Goal: Task Accomplishment & Management: Complete application form

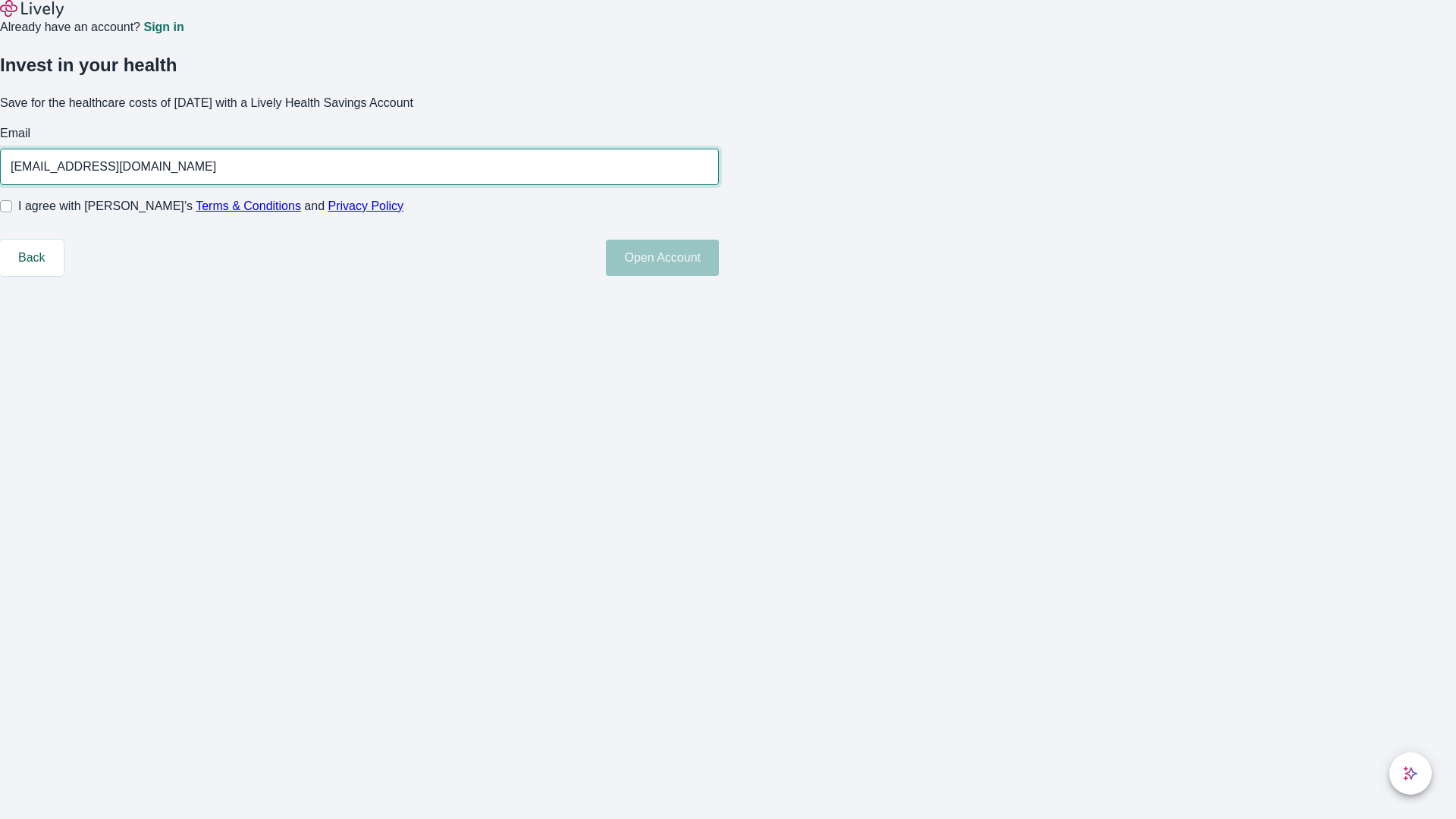
type input "[EMAIL_ADDRESS][DOMAIN_NAME]"
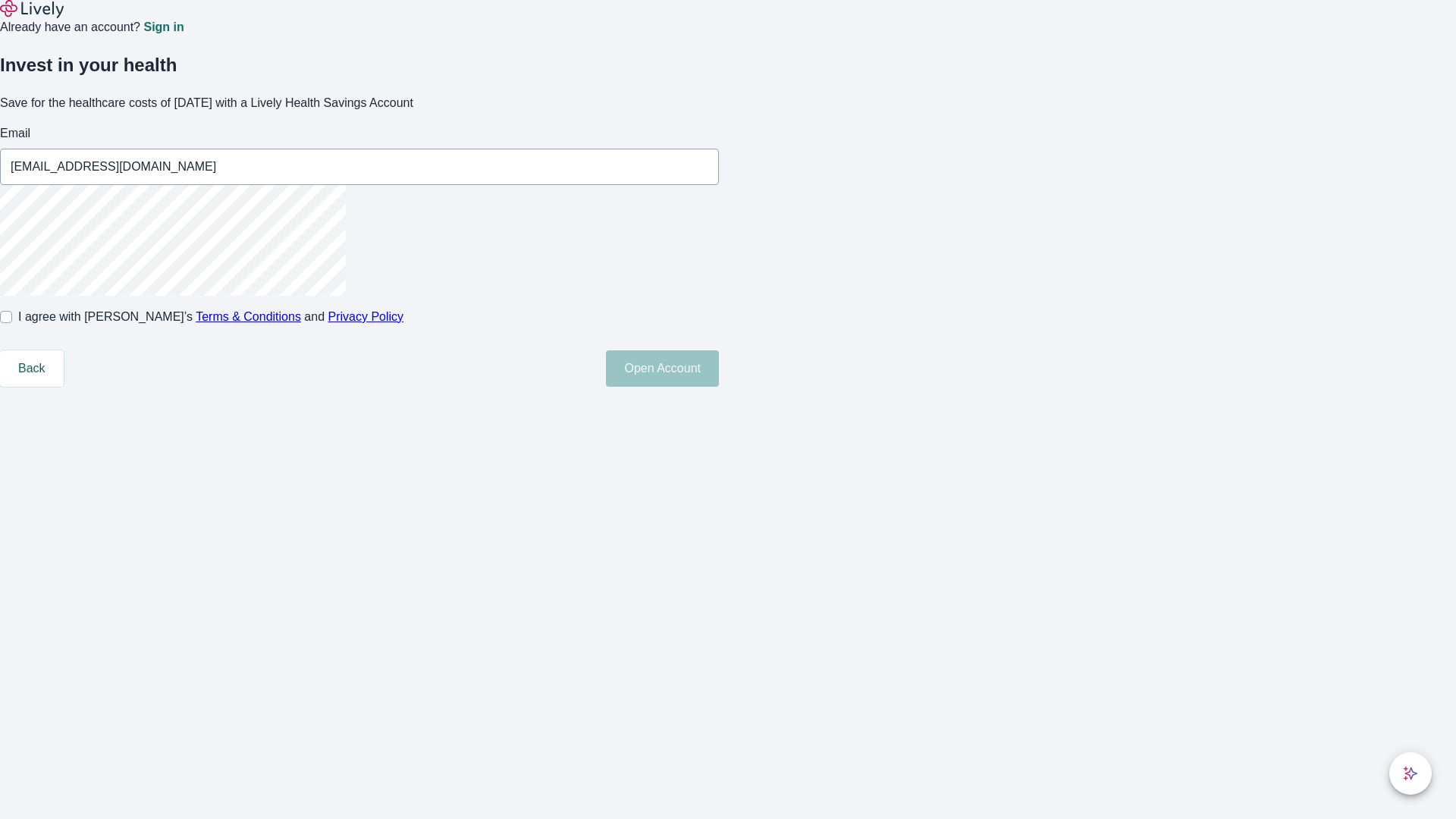
click at [12, 323] on input "I agree with Lively’s Terms & Conditions and Privacy Policy" at bounding box center [6, 317] width 12 height 12
checkbox input "true"
click at [719, 387] on button "Open Account" at bounding box center [662, 368] width 113 height 36
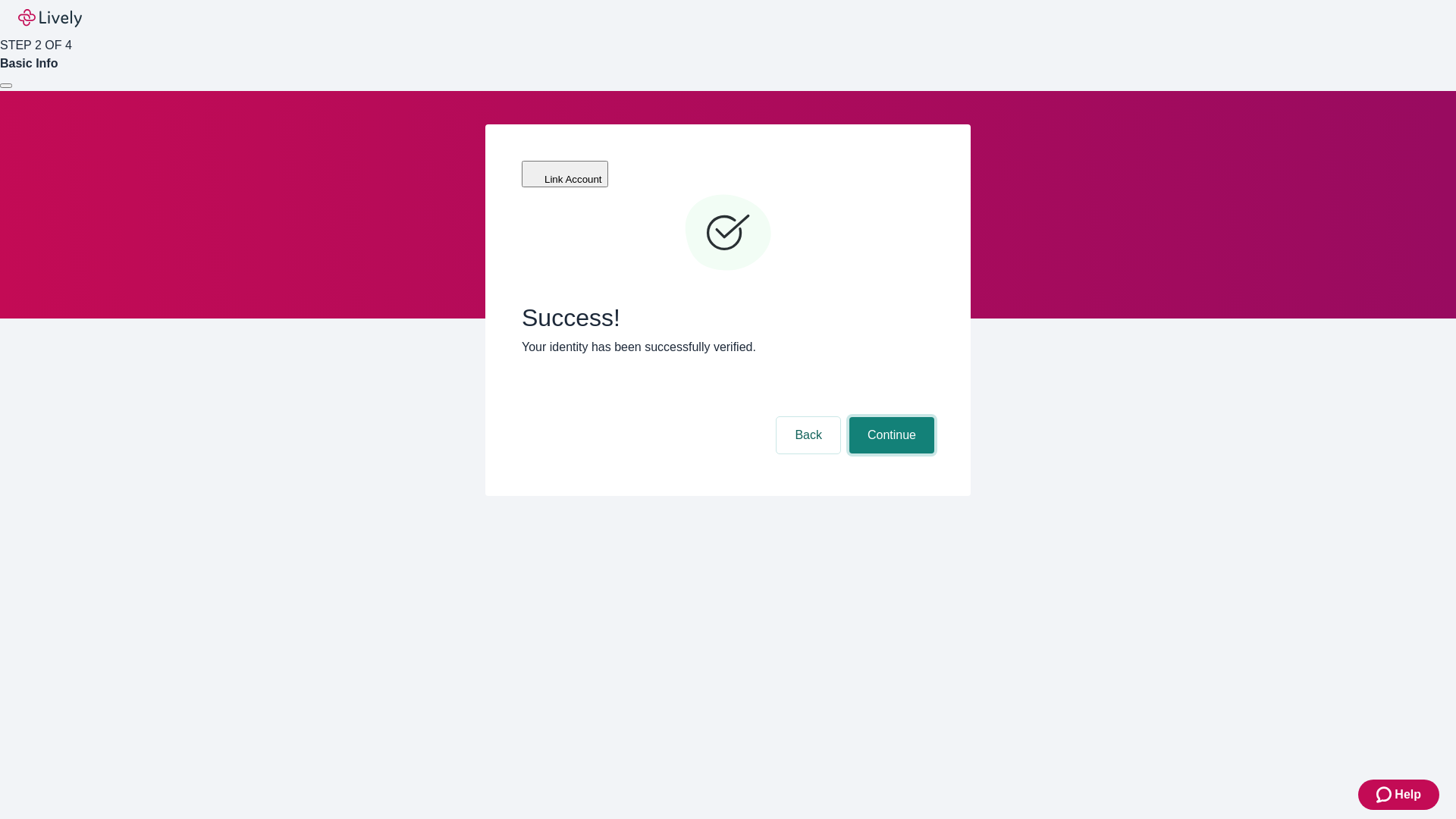
click at [890, 417] on button "Continue" at bounding box center [891, 435] width 85 height 36
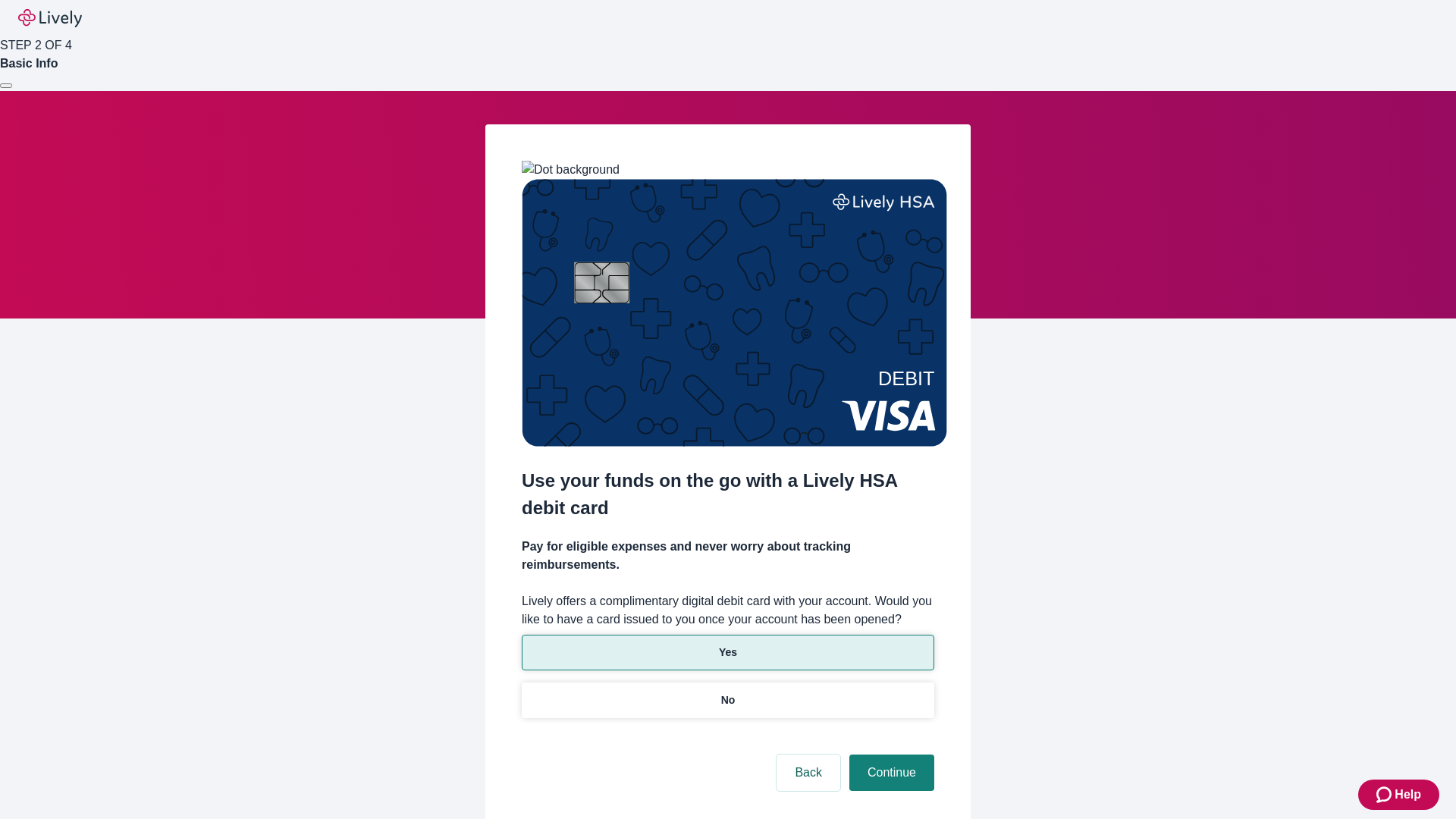
click at [728, 645] on p "Yes" at bounding box center [728, 653] width 18 height 16
click at [890, 755] on button "Continue" at bounding box center [891, 772] width 85 height 36
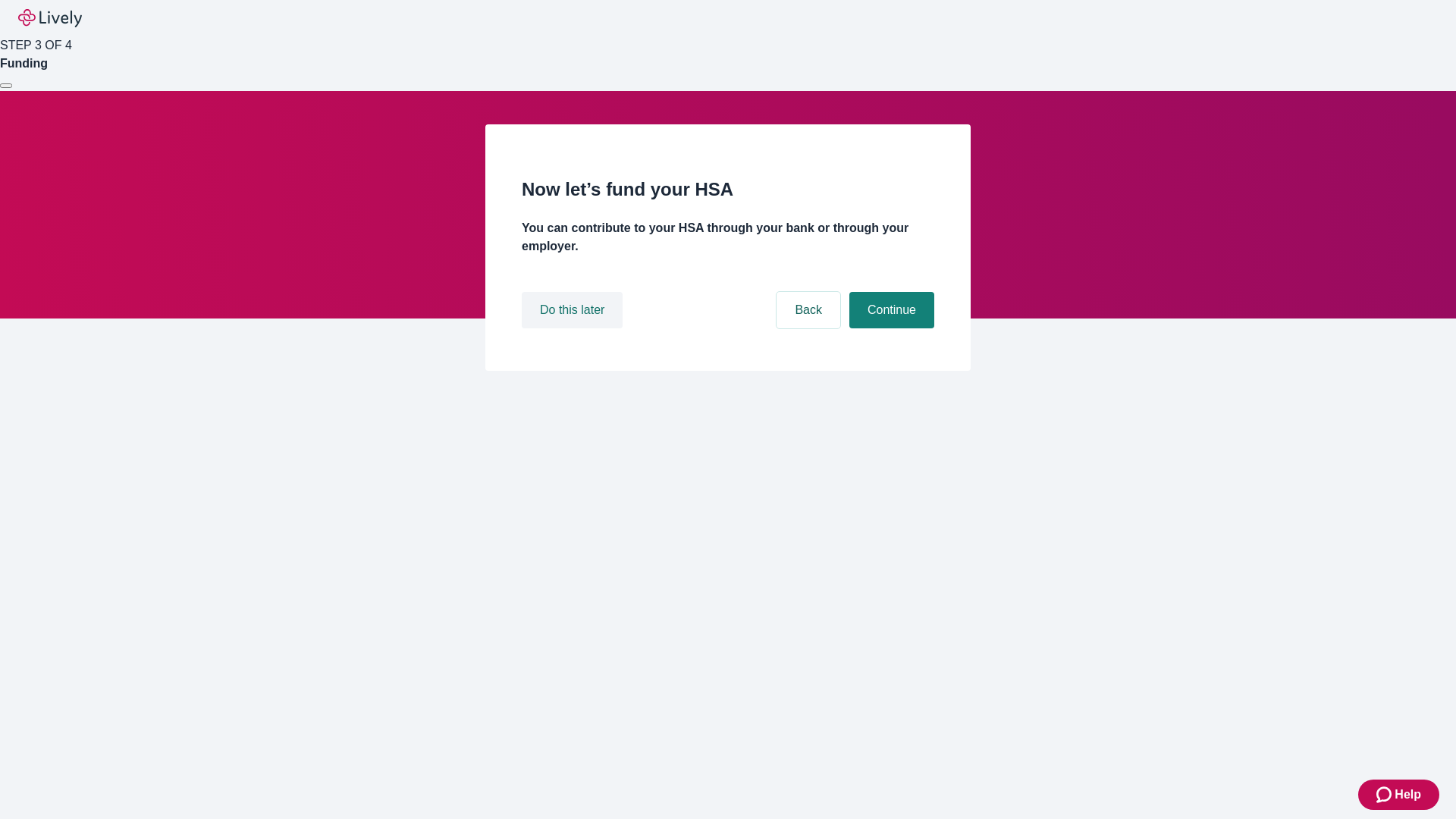
click at [574, 328] on button "Do this later" at bounding box center [572, 309] width 101 height 36
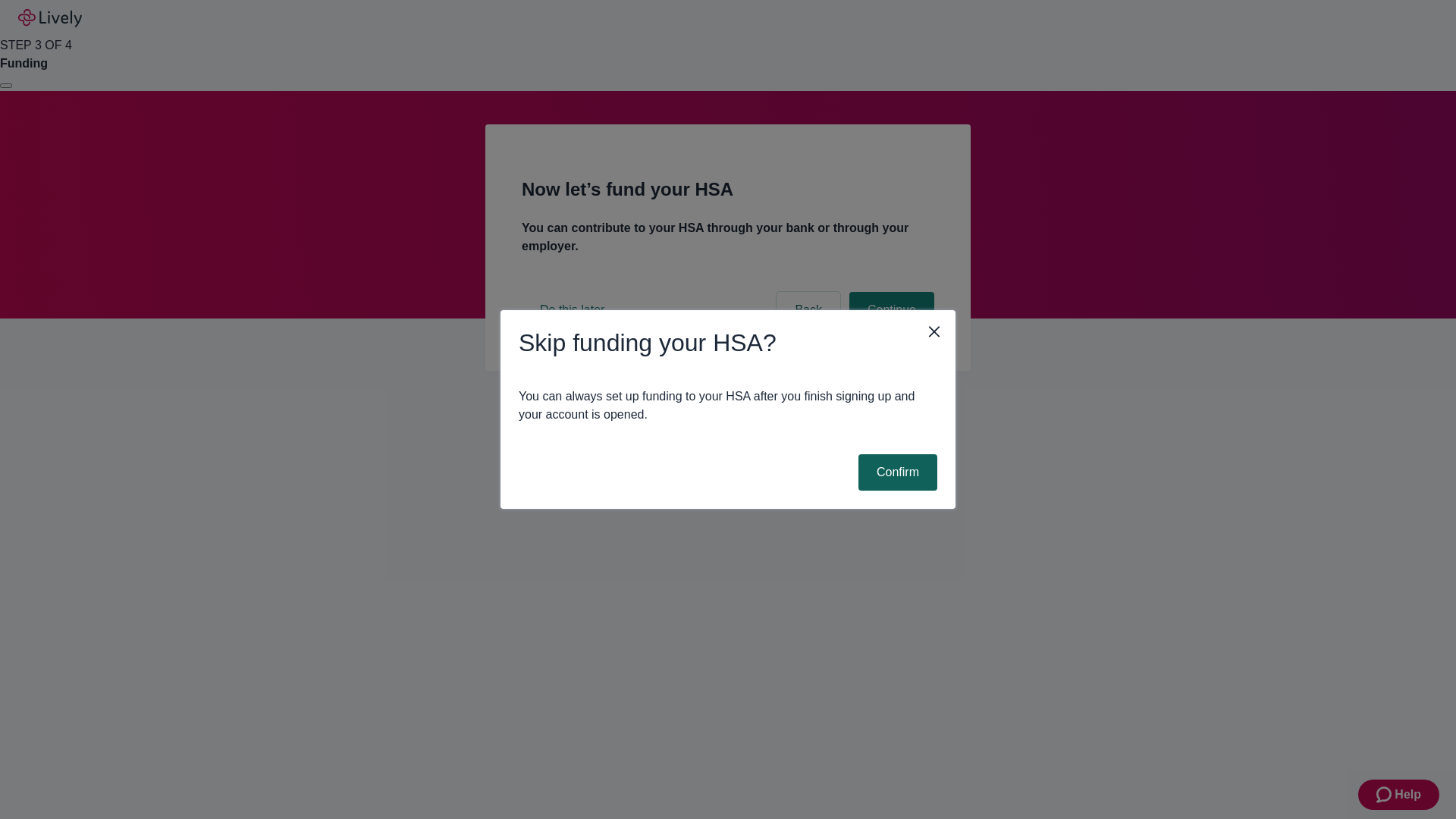
click at [896, 472] on button "Confirm" at bounding box center [898, 472] width 79 height 36
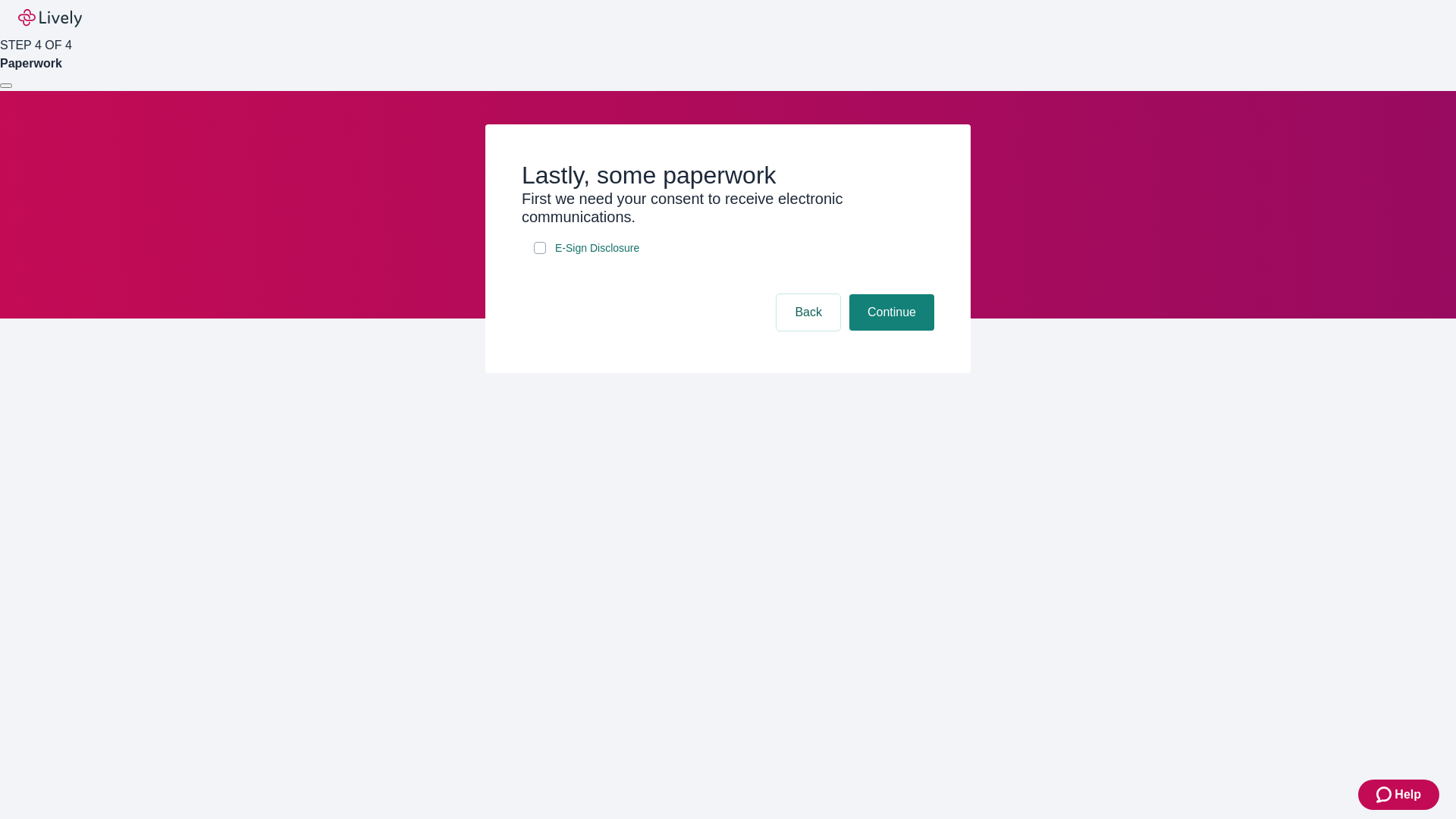
click at [540, 254] on input "E-Sign Disclosure" at bounding box center [540, 248] width 12 height 12
checkbox input "true"
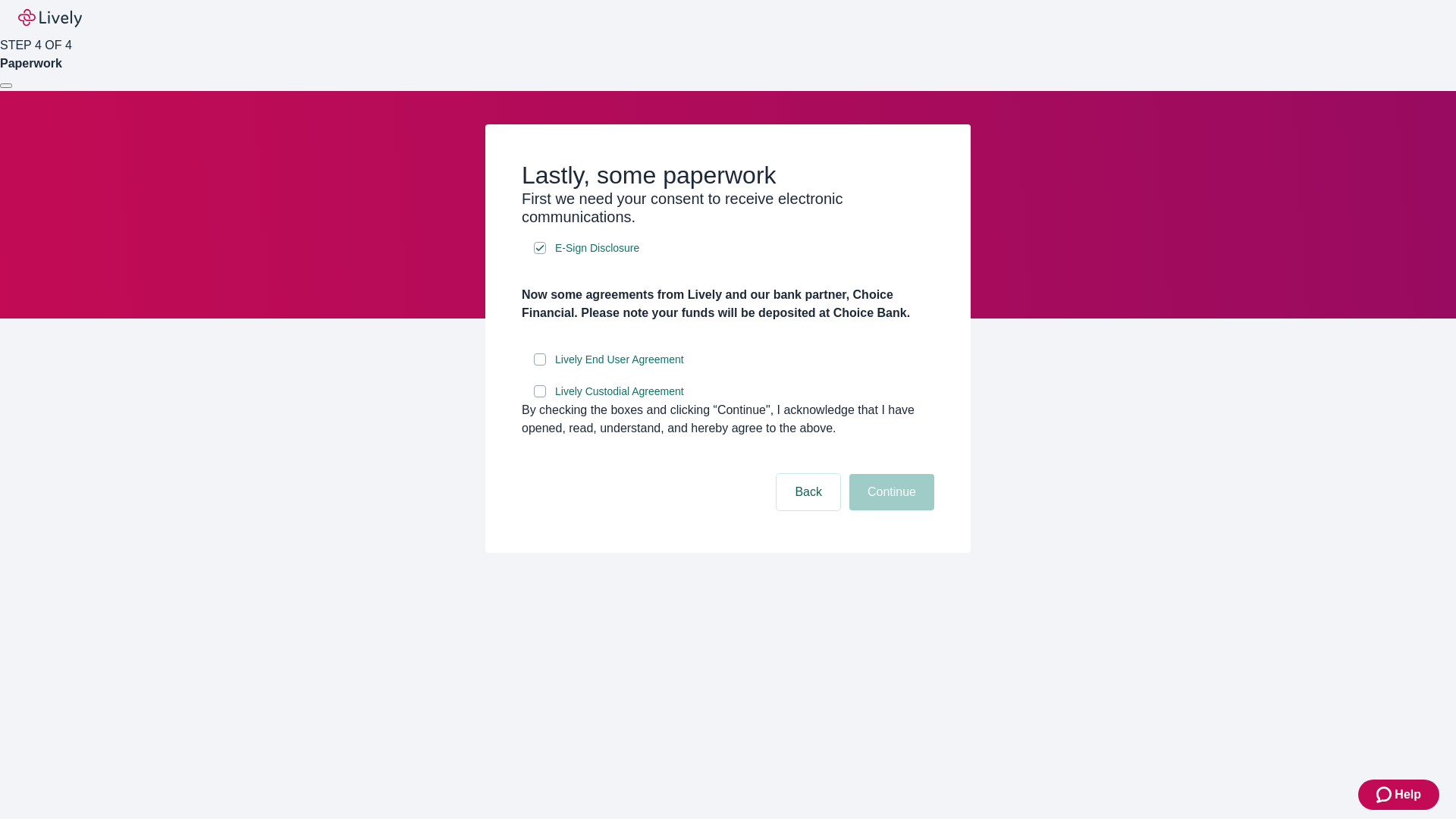
click at [540, 365] on input "Lively End User Agreement" at bounding box center [540, 359] width 12 height 12
checkbox input "true"
click at [540, 397] on input "Lively Custodial Agreement" at bounding box center [540, 391] width 12 height 12
checkbox input "true"
click at [890, 510] on button "Continue" at bounding box center [891, 491] width 85 height 36
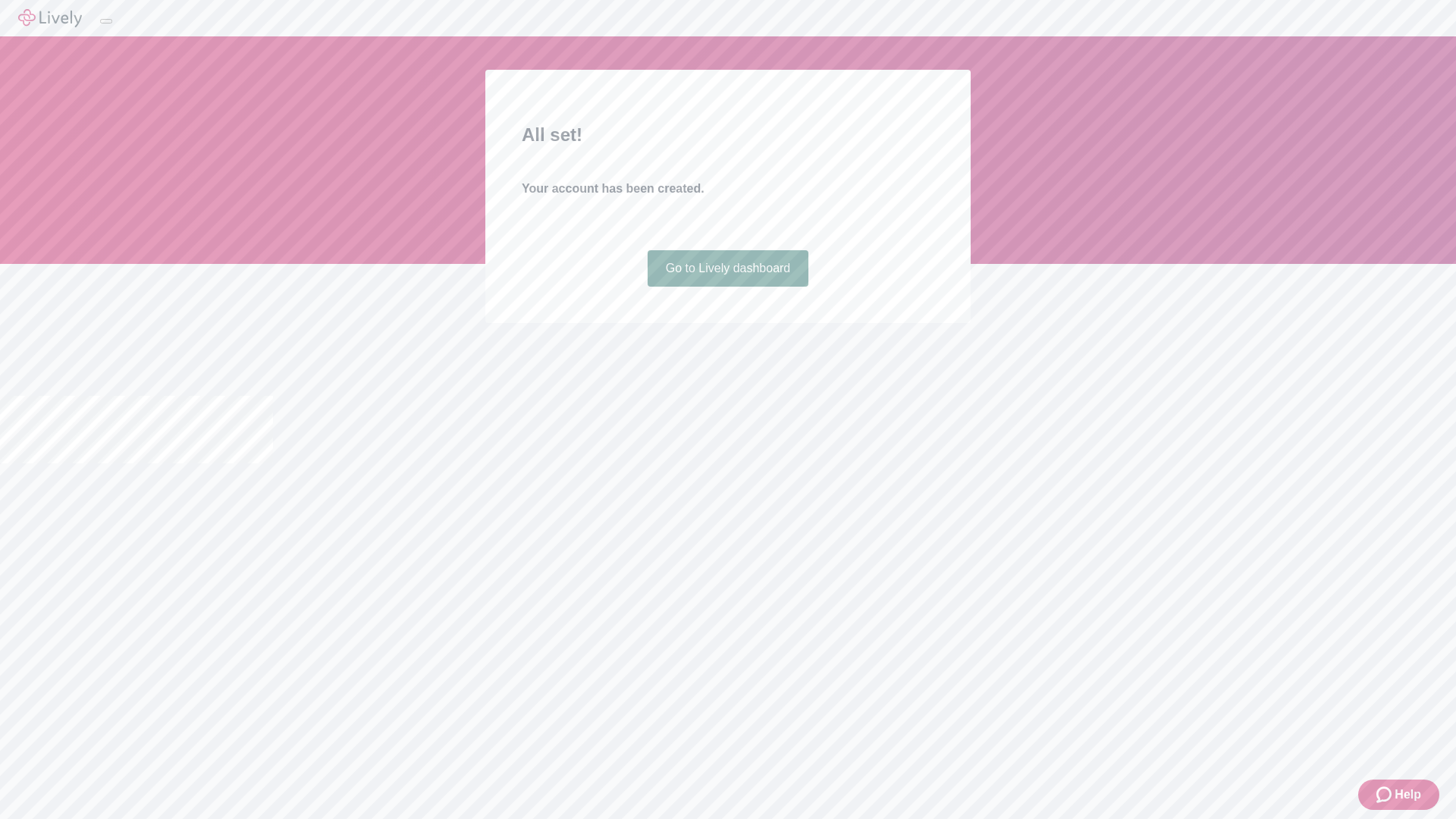
click at [728, 286] on link "Go to Lively dashboard" at bounding box center [728, 268] width 161 height 36
